Goal: Task Accomplishment & Management: Complete application form

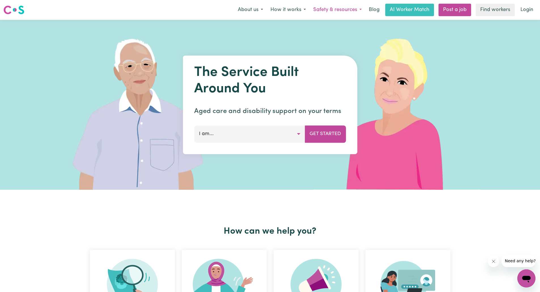
click at [356, 11] on button "Safety & resources" at bounding box center [337, 10] width 56 height 12
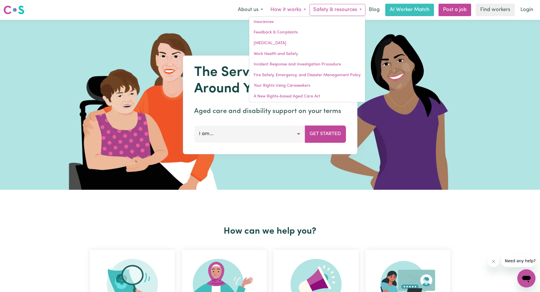
click at [295, 12] on button "How it works" at bounding box center [288, 10] width 43 height 12
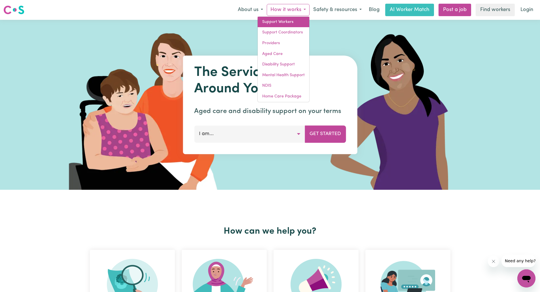
click at [277, 24] on link "Support Workers" at bounding box center [283, 22] width 52 height 11
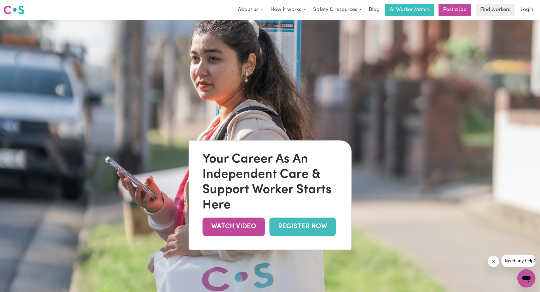
click at [300, 230] on link "REGISTER NOW" at bounding box center [302, 227] width 66 height 18
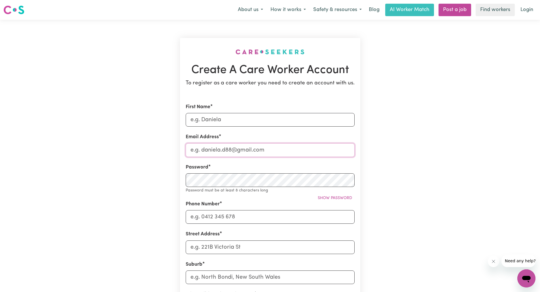
type input "[EMAIL_ADDRESS][DOMAIN_NAME]"
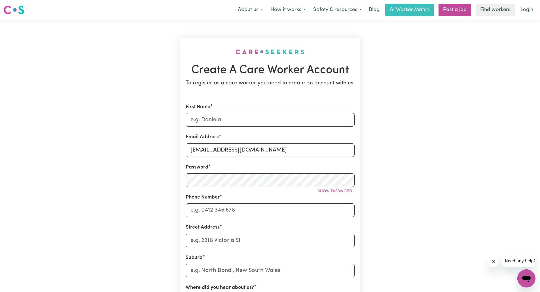
click at [111, 175] on div "Create A Care Worker Account To register as a care worker you need to create an…" at bounding box center [270, 223] width 374 height 407
